Goal: Information Seeking & Learning: Learn about a topic

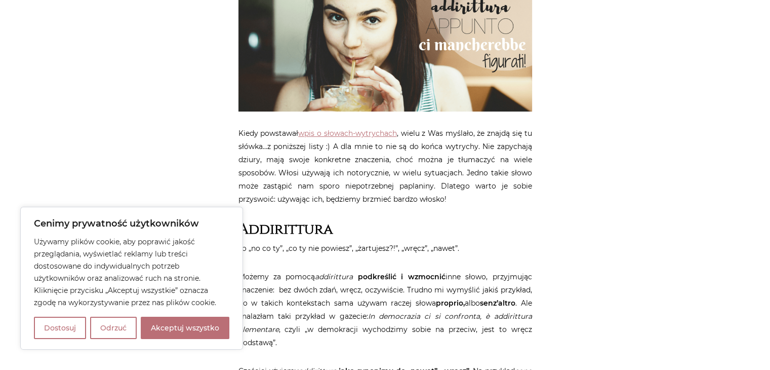
scroll to position [304, 0]
click at [185, 322] on button "Akceptuj wszystko" at bounding box center [185, 327] width 89 height 22
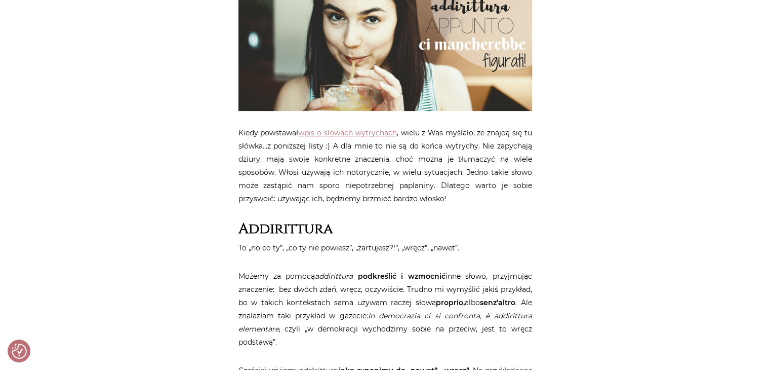
checkbox input "true"
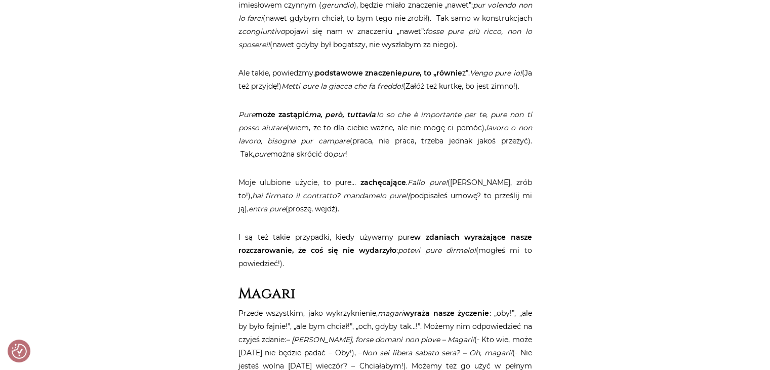
scroll to position [1760, 0]
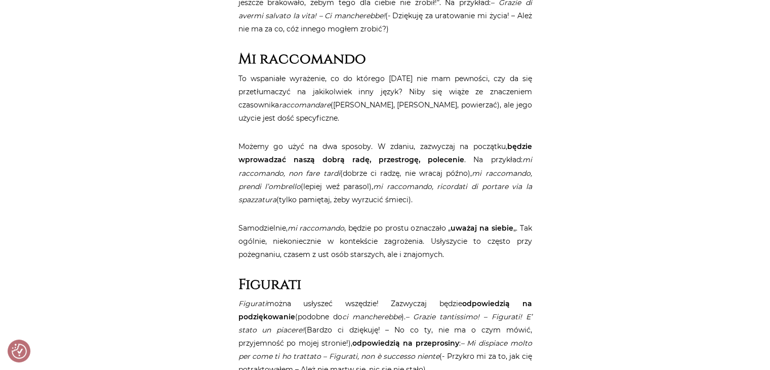
drag, startPoint x: 228, startPoint y: 152, endPoint x: 449, endPoint y: 199, distance: 225.7
click at [449, 199] on div "Strona główna / Blog / Jak to powiedzieć? / 10 wyrażeń, dzięki którym zabrzmisz…" at bounding box center [386, 196] width 608 height 3664
click at [442, 197] on p "Możemy go użyć na dwa sposoby. W zdaniu, zazwyczaj na początku, będzie wprowadz…" at bounding box center [385, 173] width 294 height 66
drag, startPoint x: 297, startPoint y: 175, endPoint x: 510, endPoint y: 209, distance: 216.4
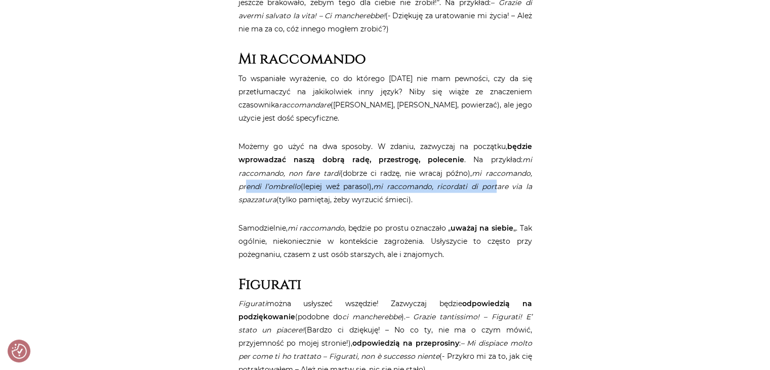
drag, startPoint x: 245, startPoint y: 185, endPoint x: 496, endPoint y: 191, distance: 251.2
click at [496, 191] on p "Możemy go użyć na dwa sposoby. W zdaniu, zazwyczaj na początku, będzie wprowadz…" at bounding box center [385, 173] width 294 height 66
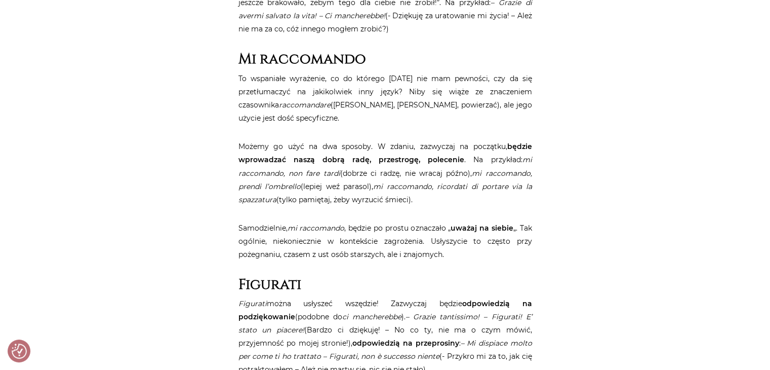
click at [498, 197] on p "Możemy go użyć na dwa sposoby. W zdaniu, zazwyczaj na początku, będzie wprowadz…" at bounding box center [385, 173] width 294 height 66
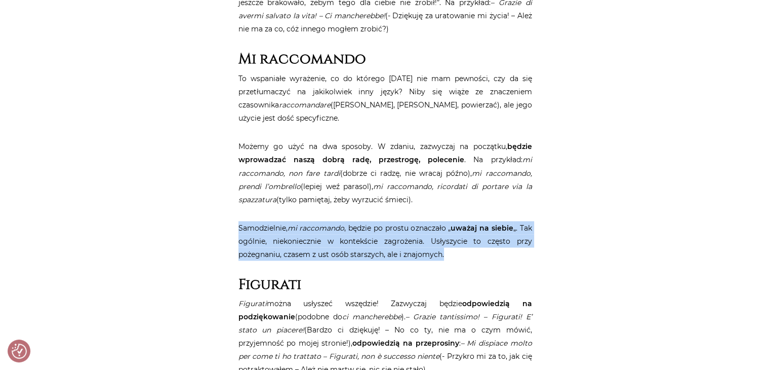
drag, startPoint x: 235, startPoint y: 230, endPoint x: 485, endPoint y: 258, distance: 251.7
click at [485, 258] on p "Samodzielnie, mi raccomando , będzie po prostu oznaczało „ uważaj na siebie „. …" at bounding box center [385, 240] width 294 height 39
drag, startPoint x: 467, startPoint y: 257, endPoint x: 224, endPoint y: 225, distance: 245.1
click at [224, 225] on div "Strona główna / Blog / Jak to powiedzieć? / 10 wyrażeń, dzięki którym zabrzmisz…" at bounding box center [386, 196] width 608 height 3664
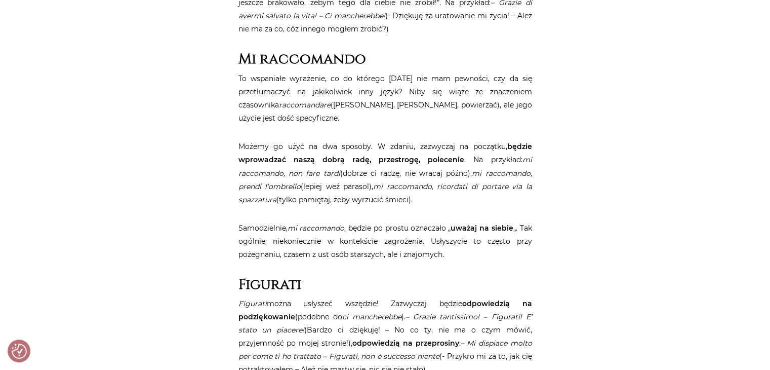
click at [504, 285] on h2 "Figurati" at bounding box center [385, 283] width 294 height 17
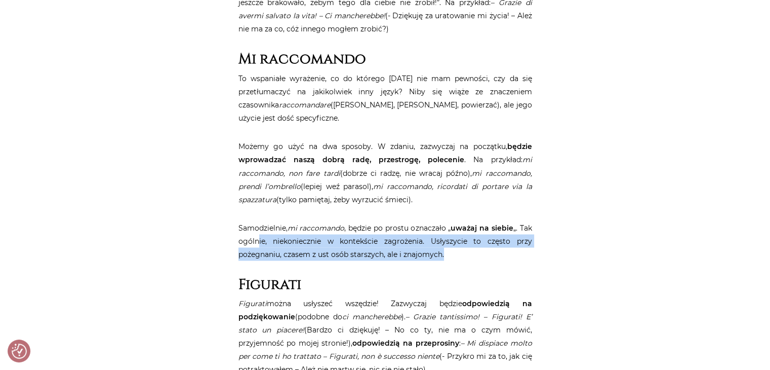
drag, startPoint x: 258, startPoint y: 237, endPoint x: 564, endPoint y: 249, distance: 306.0
click at [564, 249] on div "Strona główna / Blog / Jak to powiedzieć? / 10 wyrażeń, dzięki którym zabrzmisz…" at bounding box center [386, 196] width 608 height 3664
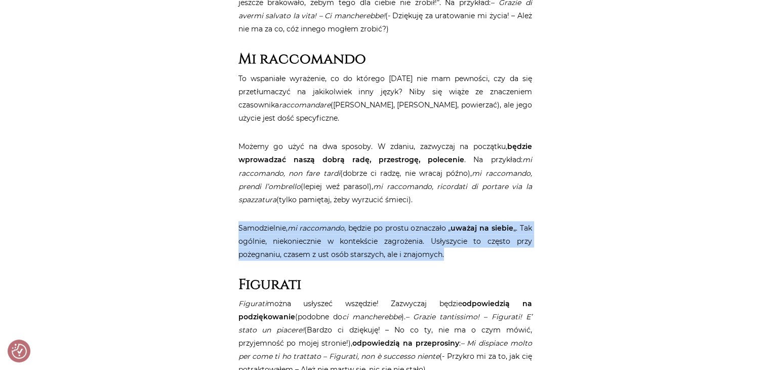
drag, startPoint x: 484, startPoint y: 255, endPoint x: 231, endPoint y: 227, distance: 254.2
click at [231, 227] on div "Strona główna / Blog / Jak to powiedzieć? / 10 wyrażeń, dzięki którym zabrzmisz…" at bounding box center [386, 196] width 608 height 3664
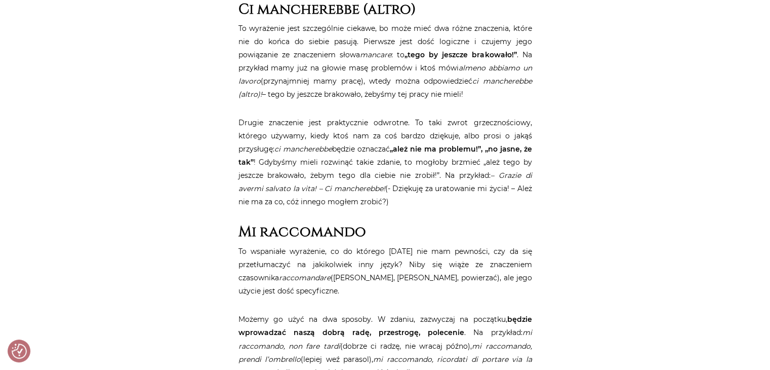
scroll to position [1578, 0]
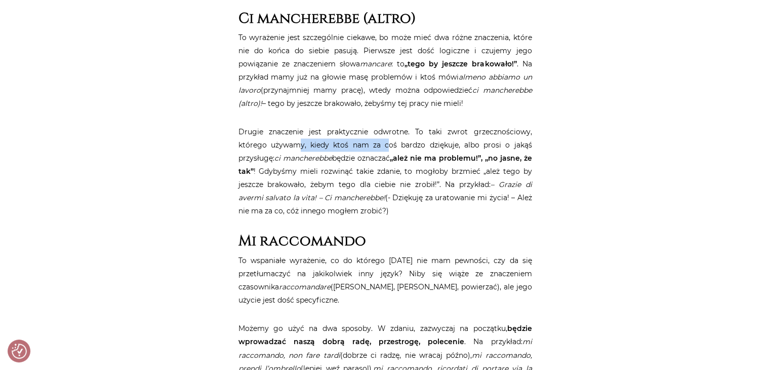
drag, startPoint x: 267, startPoint y: 146, endPoint x: 349, endPoint y: 145, distance: 81.5
click at [349, 145] on p "Drugie znaczenie jest praktycznie odwrotne. To taki zwrot grzecznościowy, które…" at bounding box center [385, 171] width 294 height 92
click at [356, 152] on p "Drugie znaczenie jest praktycznie odwrotne. To taki zwrot grzecznościowy, które…" at bounding box center [385, 171] width 294 height 92
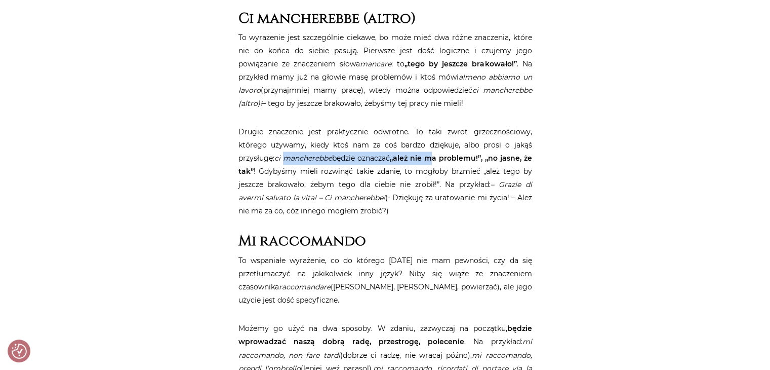
drag, startPoint x: 243, startPoint y: 154, endPoint x: 402, endPoint y: 178, distance: 161.3
click at [400, 163] on p "Drugie znaczenie jest praktycznie odwrotne. To taki zwrot grzecznościowy, które…" at bounding box center [385, 171] width 294 height 92
click at [405, 191] on p "Drugie znaczenie jest praktycznie odwrotne. To taki zwrot grzecznościowy, które…" at bounding box center [385, 171] width 294 height 92
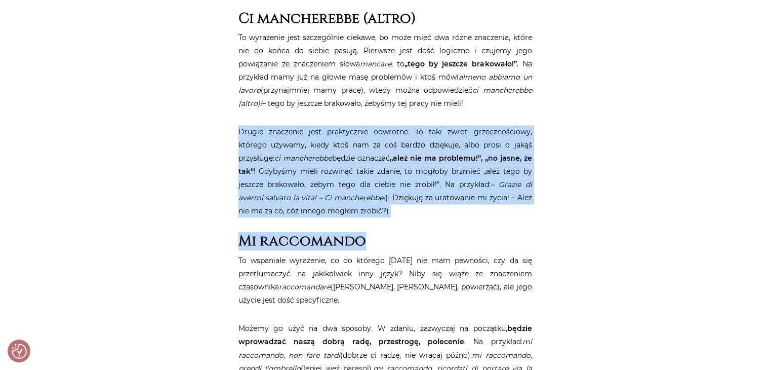
drag, startPoint x: 390, startPoint y: 220, endPoint x: 219, endPoint y: 130, distance: 193.9
click at [216, 123] on div "Strona główna / Blog / Jak to powiedzieć? / 10 wyrażeń, dzięki którym zabrzmisz…" at bounding box center [386, 377] width 608 height 3664
click at [251, 189] on p "Drugie znaczenie jest praktycznie odwrotne. To taki zwrot grzecznościowy, które…" at bounding box center [385, 171] width 294 height 92
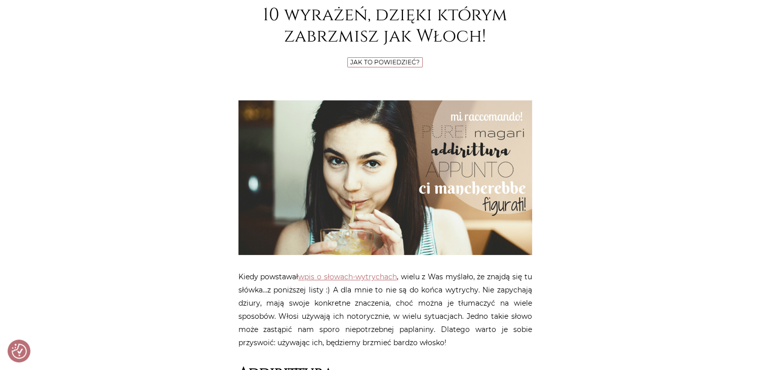
scroll to position [312, 0]
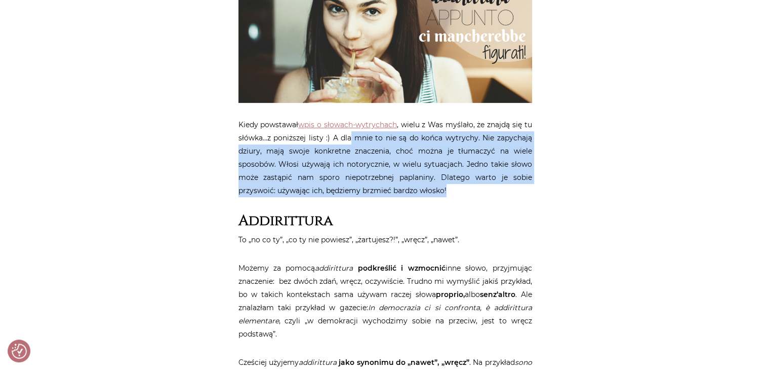
drag, startPoint x: 352, startPoint y: 136, endPoint x: 498, endPoint y: 189, distance: 155.2
click at [498, 189] on p "Kiedy powstawał wpis o słowach-wytrychach , wielu z Was myślało, że znajdą się …" at bounding box center [385, 157] width 294 height 79
drag, startPoint x: 373, startPoint y: 142, endPoint x: 442, endPoint y: 204, distance: 92.5
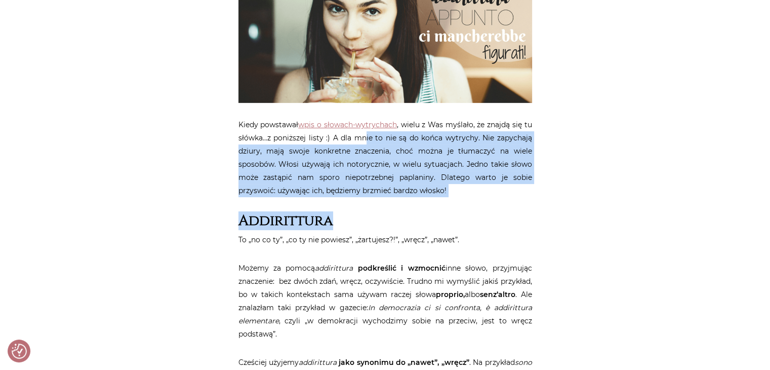
drag, startPoint x: 281, startPoint y: 156, endPoint x: 451, endPoint y: 197, distance: 174.4
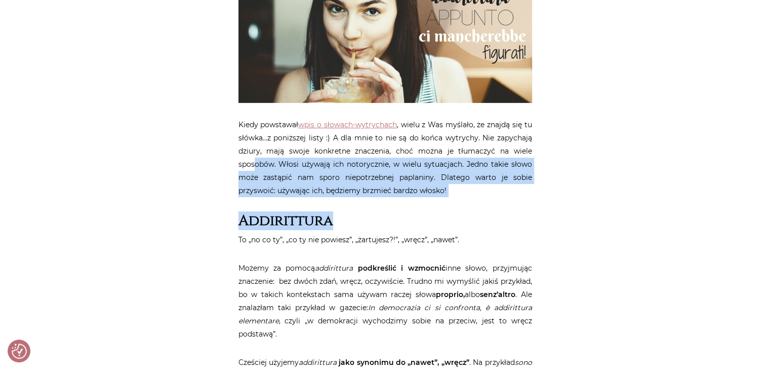
drag, startPoint x: 255, startPoint y: 162, endPoint x: 466, endPoint y: 198, distance: 213.8
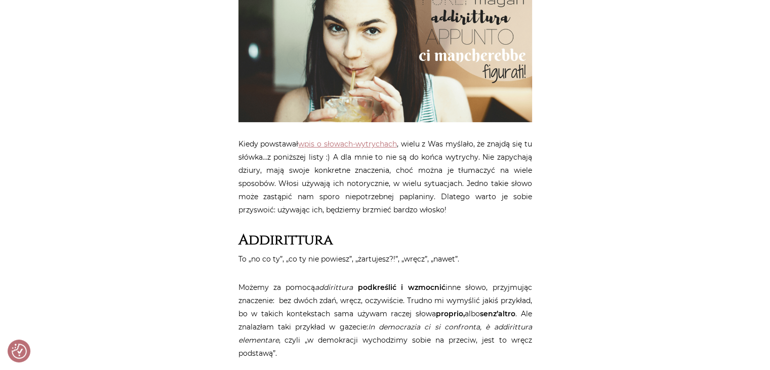
scroll to position [413, 0]
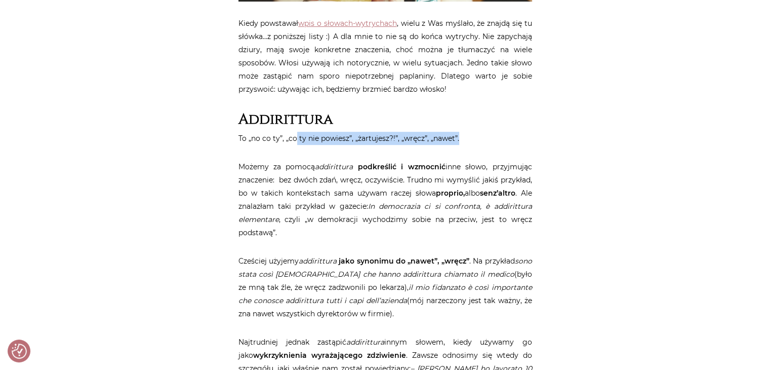
drag, startPoint x: 295, startPoint y: 141, endPoint x: 490, endPoint y: 142, distance: 195.5
click at [490, 142] on p "To „no co ty”, „co ty nie powiesz”, „żartujesz?!”, „wręcz”, „nawet”." at bounding box center [385, 138] width 294 height 13
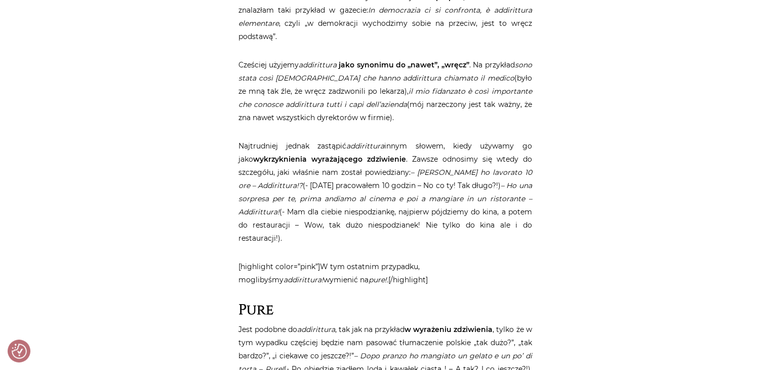
scroll to position [616, 0]
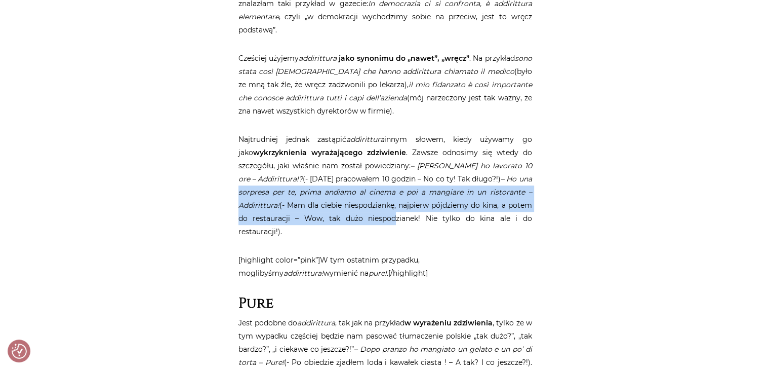
drag, startPoint x: 239, startPoint y: 191, endPoint x: 392, endPoint y: 215, distance: 154.3
click at [392, 215] on p "Najtrudniej jednak zastąpić addirittura innym słowem, kiedy używamy go jako wyk…" at bounding box center [385, 185] width 294 height 105
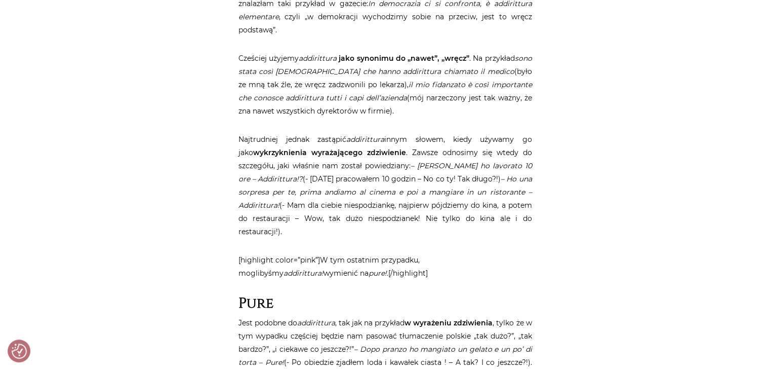
click at [395, 220] on p "Najtrudniej jednak zastąpić addirittura innym słowem, kiedy używamy go jako wyk…" at bounding box center [385, 185] width 294 height 105
drag, startPoint x: 344, startPoint y: 218, endPoint x: 565, endPoint y: 223, distance: 220.8
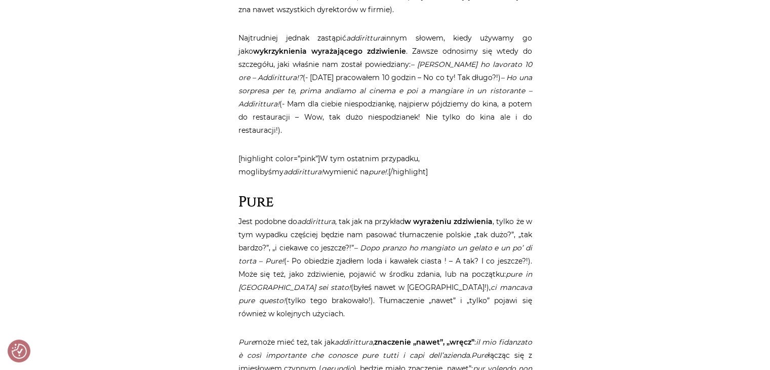
scroll to position [717, 0]
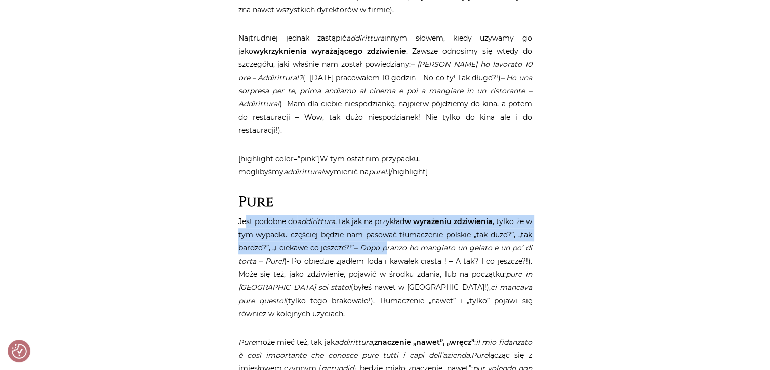
drag, startPoint x: 245, startPoint y: 222, endPoint x: 403, endPoint y: 242, distance: 159.1
click at [403, 242] on p "Jest podobne do addirittura , tak jak na przykład w wyrażeniu zdziwienia , tylk…" at bounding box center [385, 267] width 294 height 105
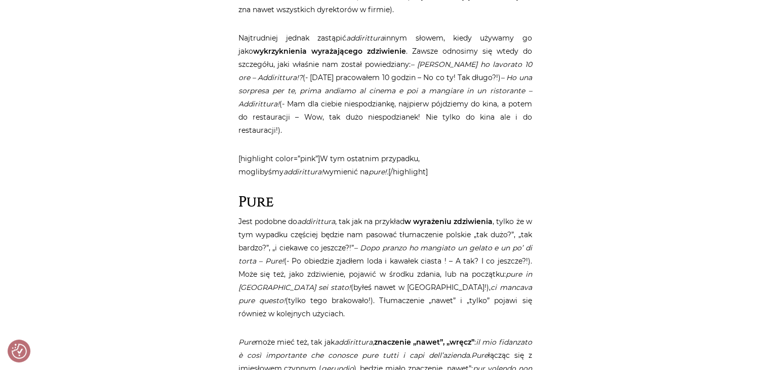
click at [406, 277] on p "Jest podobne do addirittura , tak jak na przykład w wyrażeniu zdziwienia , tylk…" at bounding box center [385, 267] width 294 height 105
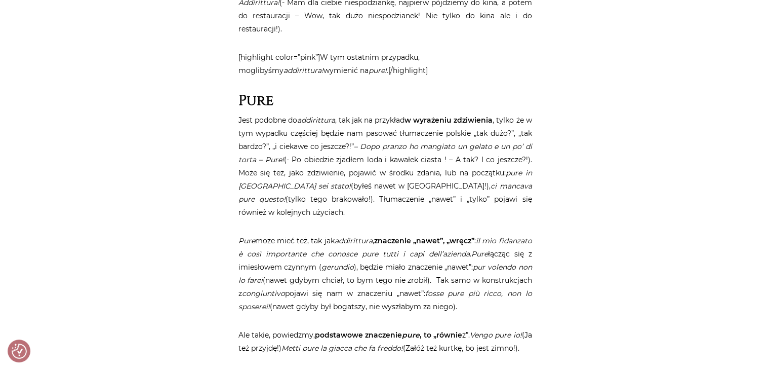
scroll to position [869, 0]
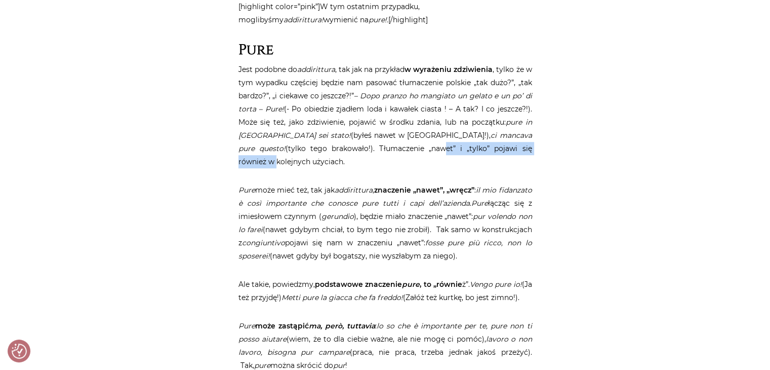
drag, startPoint x: 411, startPoint y: 148, endPoint x: 539, endPoint y: 149, distance: 127.6
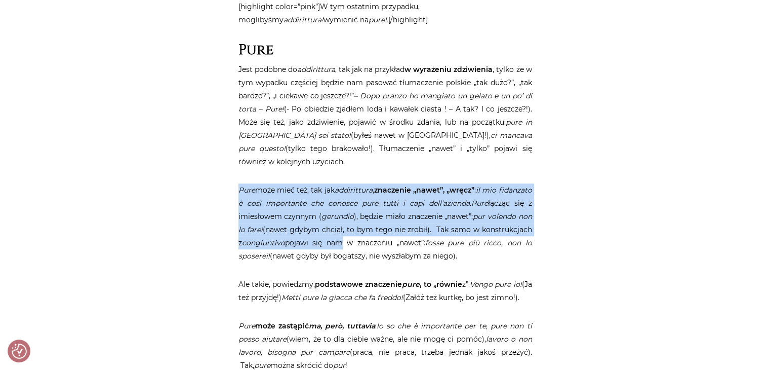
drag, startPoint x: 236, startPoint y: 191, endPoint x: 397, endPoint y: 246, distance: 170.4
click at [397, 246] on p "Pure może mieć też, tak jak addirittura , znaczenie „nawet”, „wręcz” : il mio f…" at bounding box center [385, 222] width 294 height 79
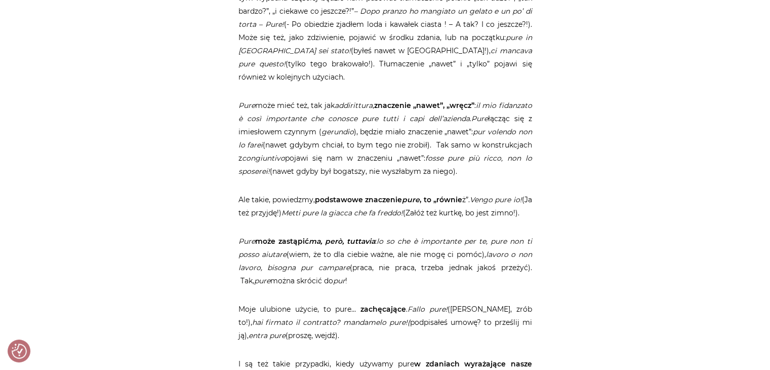
scroll to position [970, 0]
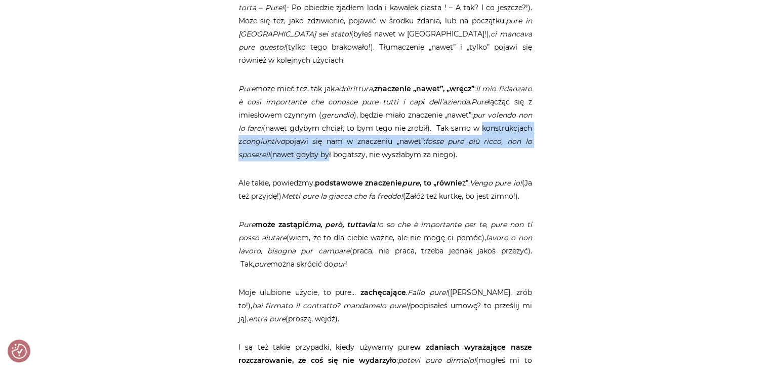
drag, startPoint x: 249, startPoint y: 145, endPoint x: 371, endPoint y: 153, distance: 122.3
click at [369, 147] on p "Pure może mieć też, tak jak addirittura , znaczenie „nawet”, „wręcz” : il mio f…" at bounding box center [385, 121] width 294 height 79
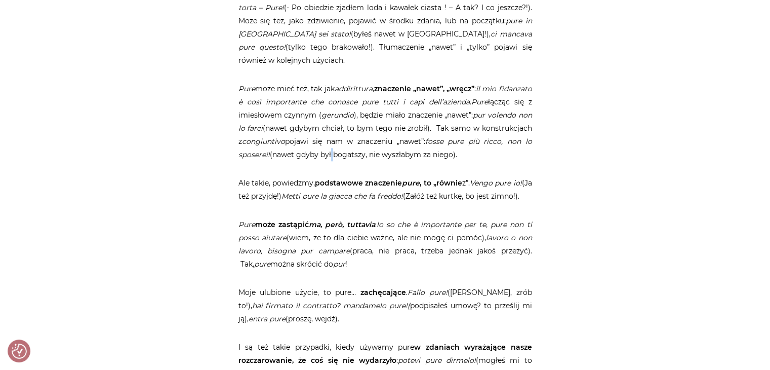
click at [376, 159] on p "Pure może mieć też, tak jak addirittura , znaczenie „nawet”, „wręcz” : il mio f…" at bounding box center [385, 121] width 294 height 79
drag, startPoint x: 239, startPoint y: 155, endPoint x: 334, endPoint y: 163, distance: 95.5
click at [327, 158] on p "Pure może mieć też, tak jak addirittura , znaczenie „nawet”, „wręcz” : il mio f…" at bounding box center [385, 121] width 294 height 79
drag, startPoint x: 327, startPoint y: 153, endPoint x: 558, endPoint y: 154, distance: 231.4
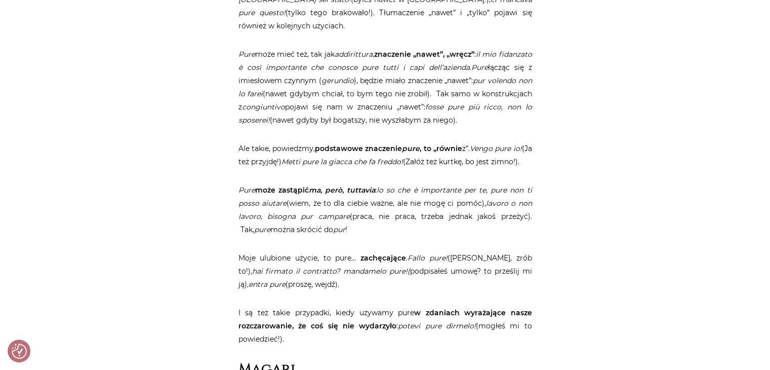
scroll to position [1021, 0]
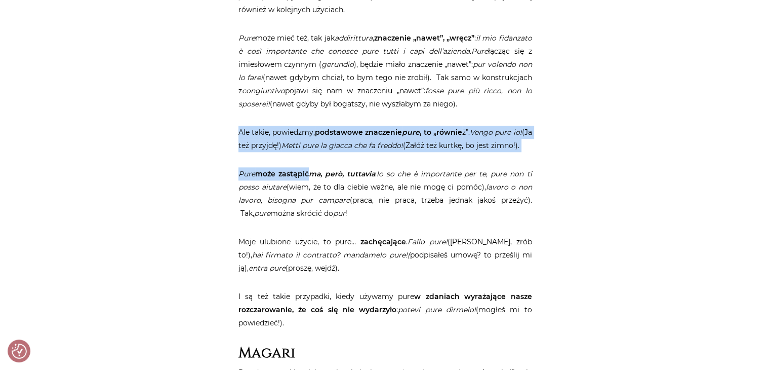
drag, startPoint x: 249, startPoint y: 134, endPoint x: 310, endPoint y: 168, distance: 70.0
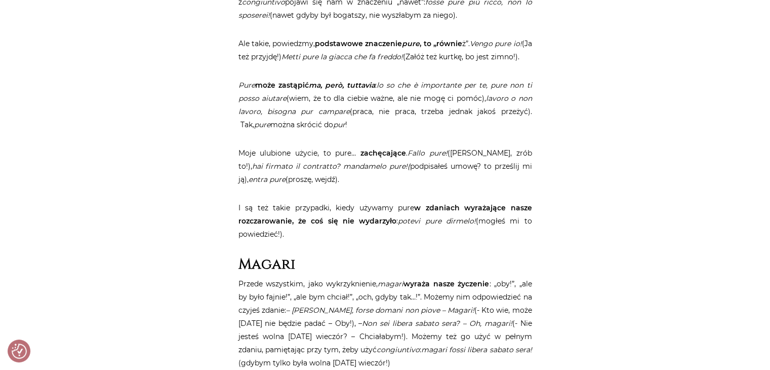
scroll to position [1122, 0]
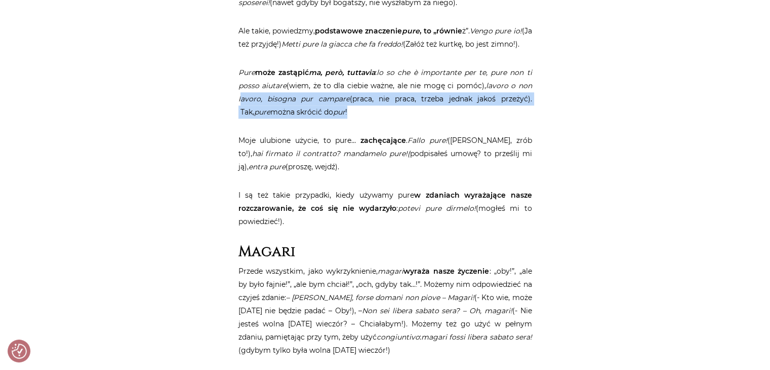
drag, startPoint x: 245, startPoint y: 114, endPoint x: 395, endPoint y: 130, distance: 151.2
click at [395, 118] on p "Pure może zastąpić ma, però, tuttavia : lo so che è importante per te, pure non…" at bounding box center [385, 92] width 294 height 53
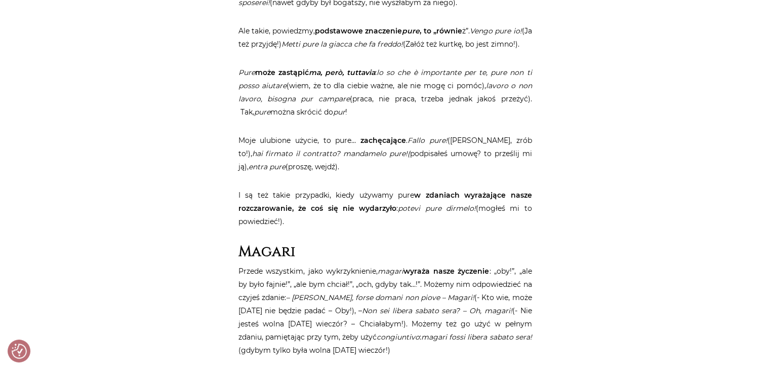
drag, startPoint x: 248, startPoint y: 150, endPoint x: 354, endPoint y: 175, distance: 109.8
click at [354, 173] on p "Moje ulubione użycie, to pure… zachęcające . Fallo pure! (Jasne, zrób to!), hai…" at bounding box center [385, 153] width 294 height 39
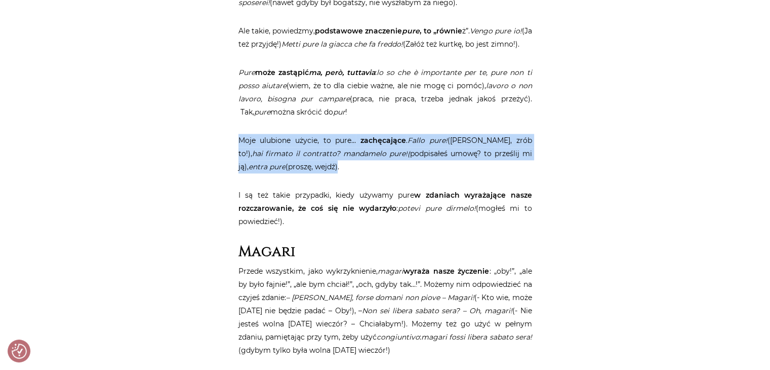
drag, startPoint x: 302, startPoint y: 176, endPoint x: 234, endPoint y: 151, distance: 72.7
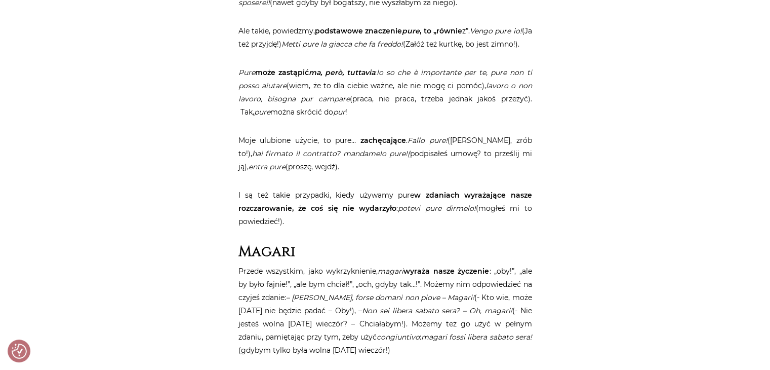
click at [366, 173] on p "Moje ulubione użycie, to pure… zachęcające . Fallo pure! (Jasne, zrób to!), hai…" at bounding box center [385, 153] width 294 height 39
drag, startPoint x: 334, startPoint y: 173, endPoint x: 223, endPoint y: 75, distance: 148.2
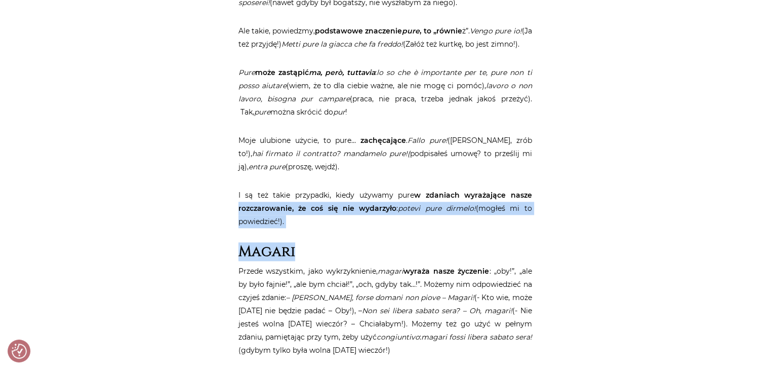
drag, startPoint x: 233, startPoint y: 217, endPoint x: 551, endPoint y: 242, distance: 318.9
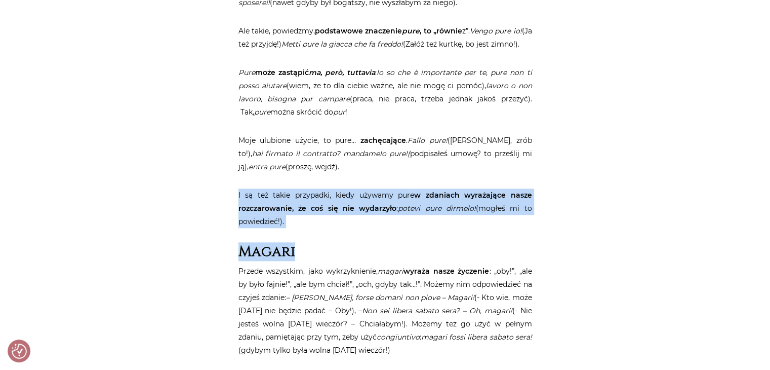
drag, startPoint x: 328, startPoint y: 242, endPoint x: 216, endPoint y: 196, distance: 120.6
click at [328, 228] on p "I są też takie przypadki, kiedy używamy pure w zdaniach wyrażające nasze rozcza…" at bounding box center [385, 207] width 294 height 39
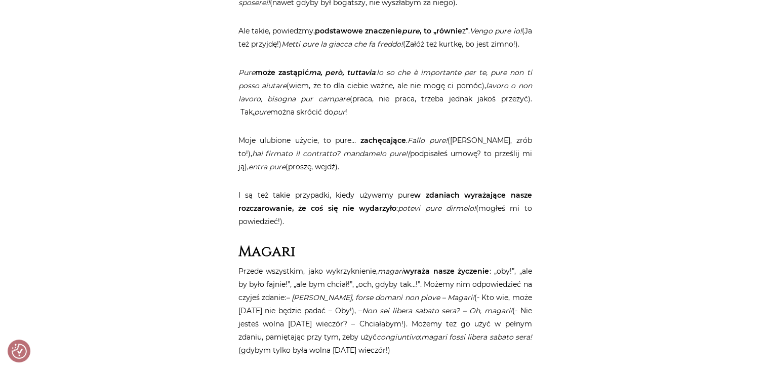
drag, startPoint x: 300, startPoint y: 232, endPoint x: 202, endPoint y: 213, distance: 100.0
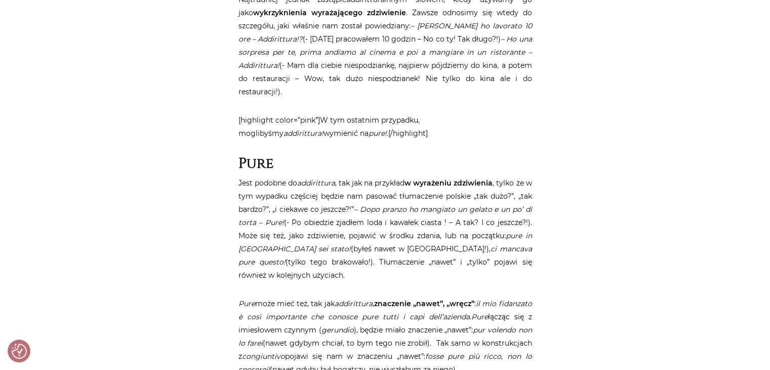
scroll to position [769, 0]
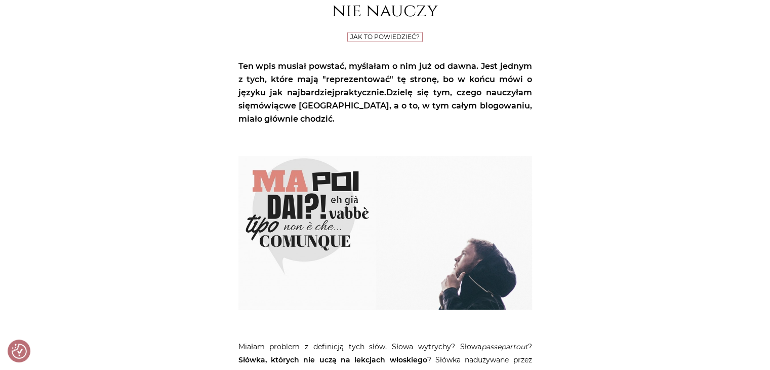
scroll to position [253, 0]
